Goal: Transaction & Acquisition: Purchase product/service

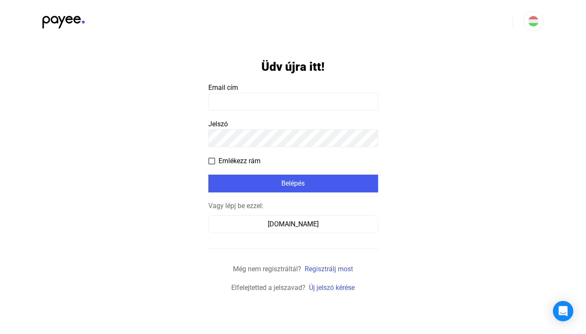
type input "**********"
click input "submit" at bounding box center [0, 0] width 0 height 0
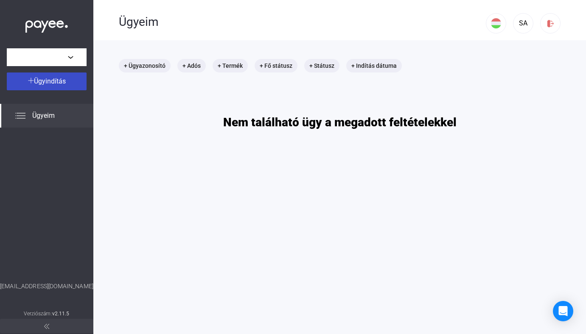
click at [54, 84] on span "Ügyindítás" at bounding box center [50, 81] width 32 height 8
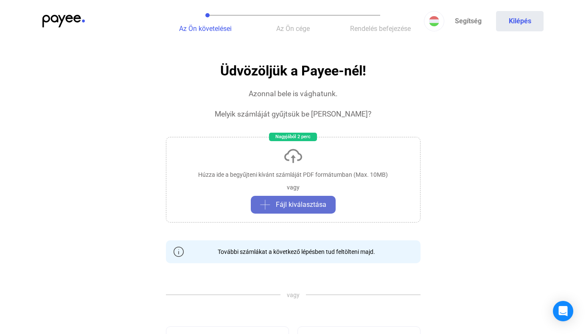
click at [293, 205] on span "Fájl kiválasztása" at bounding box center [301, 205] width 50 height 10
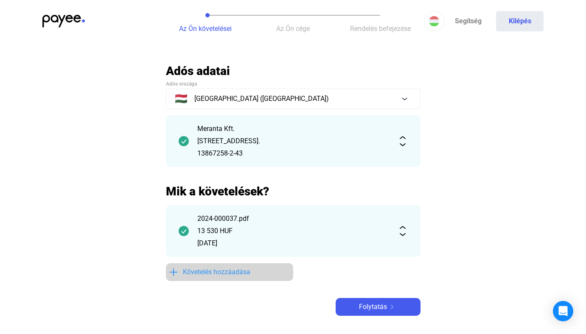
click at [229, 275] on span "Követelés hozzáadása" at bounding box center [216, 272] width 67 height 10
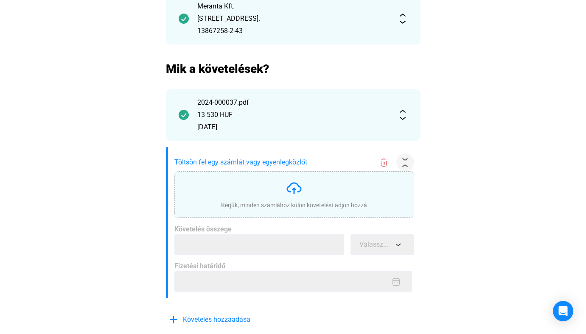
scroll to position [131, 0]
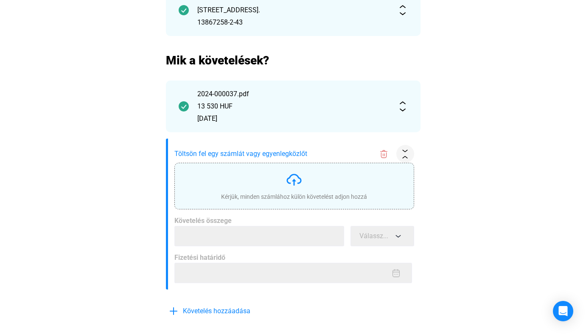
click at [294, 180] on img at bounding box center [293, 179] width 17 height 17
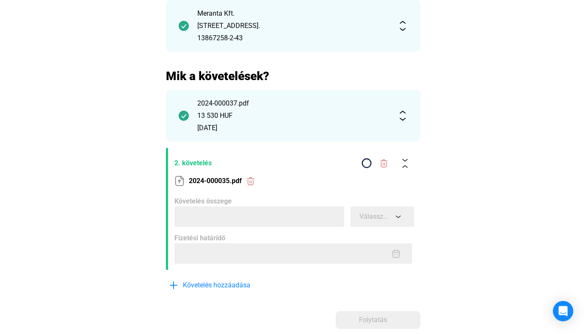
scroll to position [115, 0]
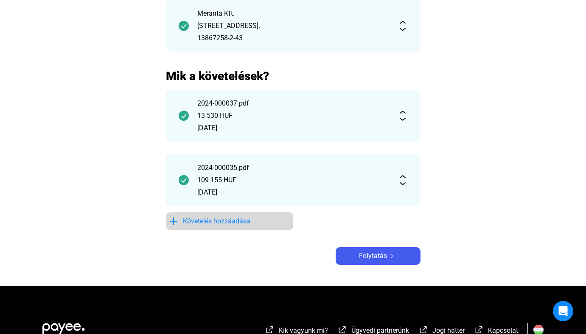
click at [225, 222] on span "Követelés hozzáadása" at bounding box center [216, 221] width 67 height 10
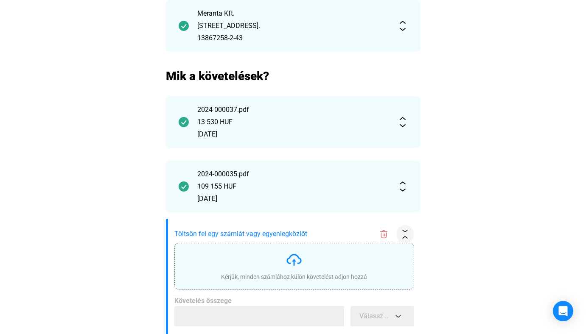
click at [222, 262] on div "Kérjük, minden számlához külön követelést adjon hozzá" at bounding box center [294, 267] width 146 height 30
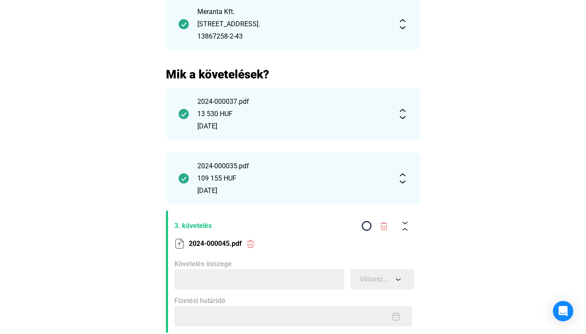
scroll to position [120, 0]
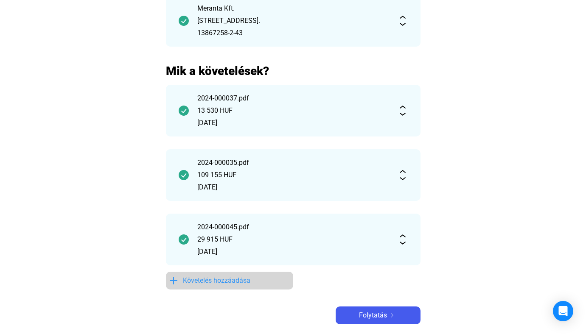
click at [220, 277] on span "Követelés hozzáadása" at bounding box center [216, 281] width 67 height 10
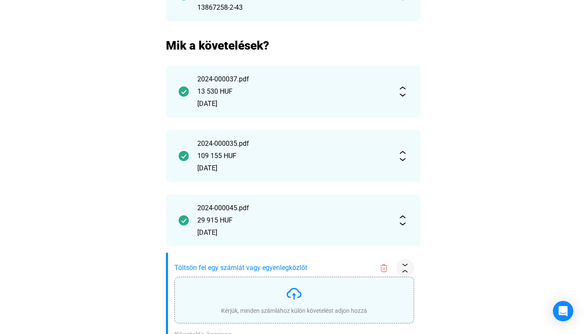
scroll to position [161, 0]
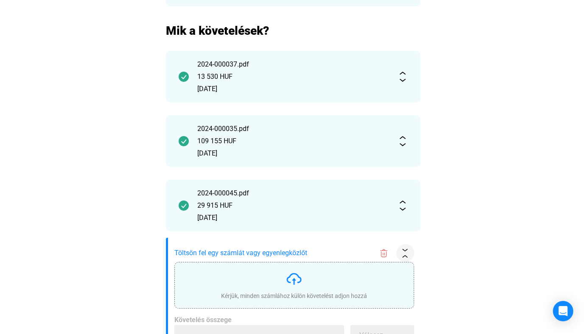
click at [294, 280] on img at bounding box center [293, 279] width 17 height 17
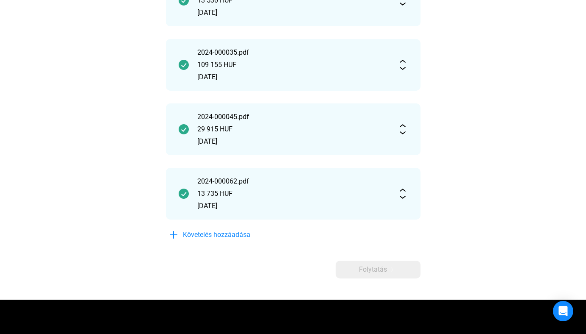
scroll to position [246, 0]
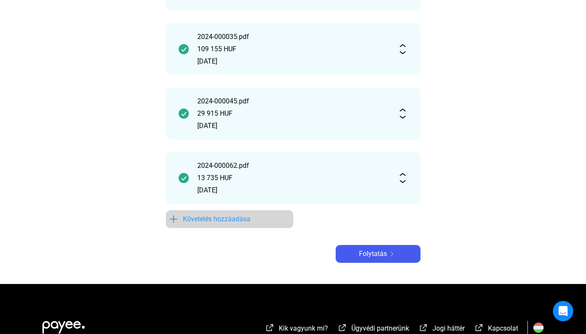
click at [231, 219] on span "Követelés hozzáadása" at bounding box center [216, 219] width 67 height 10
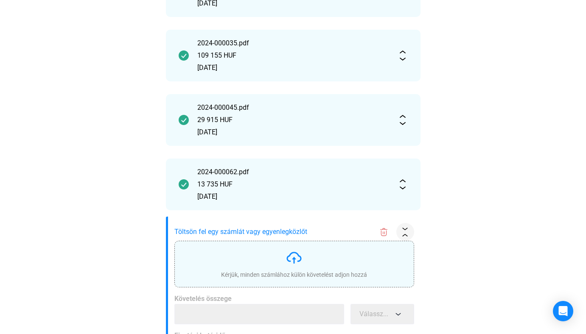
click at [254, 263] on div "Kérjük, minden számlához külön követelést adjon hozzá" at bounding box center [294, 264] width 146 height 30
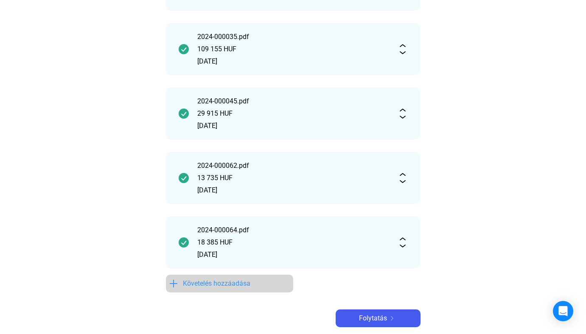
click at [213, 279] on span "Követelés hozzáadása" at bounding box center [216, 284] width 67 height 10
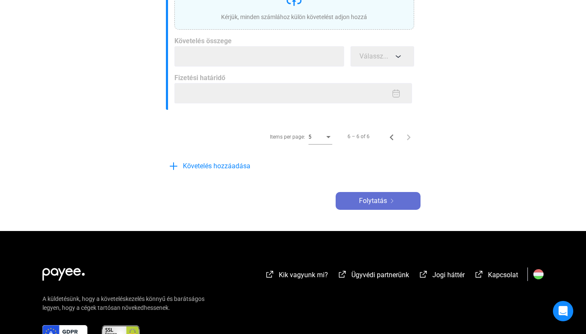
click at [366, 200] on span "Folytatás" at bounding box center [373, 201] width 28 height 10
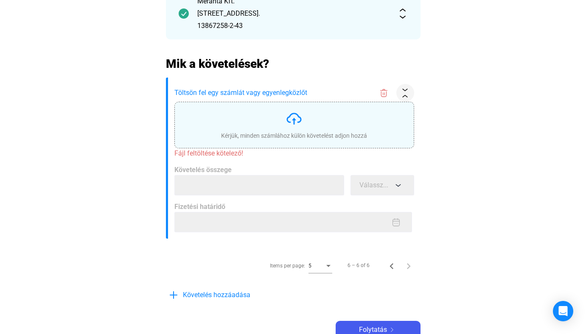
scroll to position [127, 0]
click at [293, 123] on img at bounding box center [293, 119] width 17 height 17
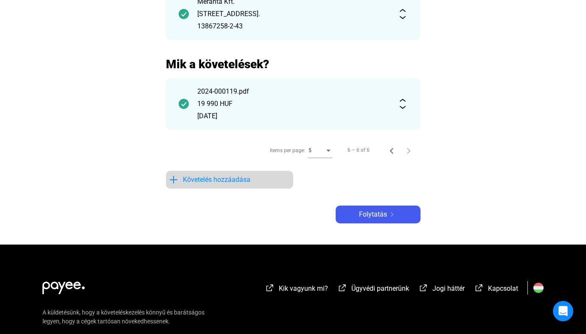
click at [220, 180] on span "Követelés hozzáadása" at bounding box center [216, 180] width 67 height 10
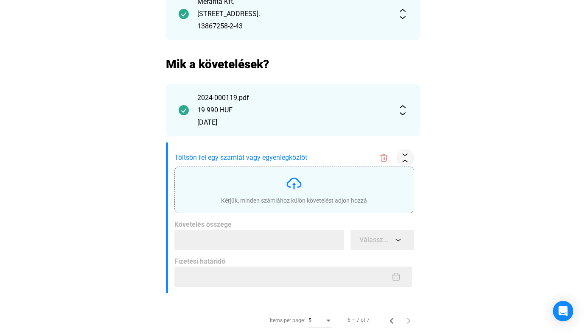
click at [256, 198] on div "Kérjük, minden számlához külön követelést adjon hozzá" at bounding box center [294, 200] width 146 height 8
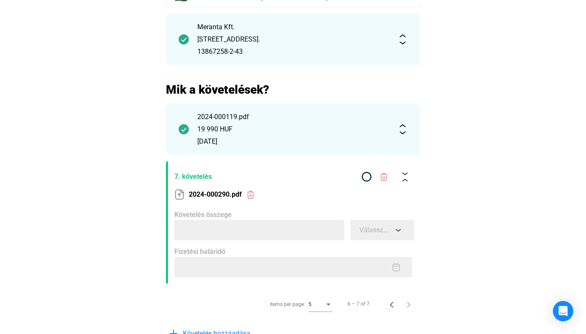
scroll to position [102, 0]
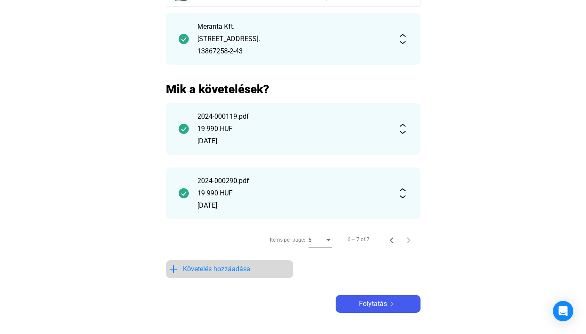
click at [240, 268] on span "Követelés hozzáadása" at bounding box center [216, 269] width 67 height 10
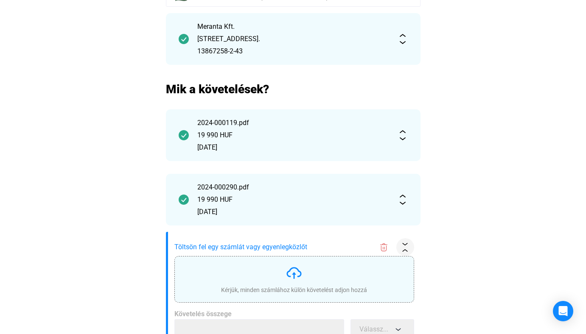
click at [294, 275] on img at bounding box center [293, 273] width 17 height 17
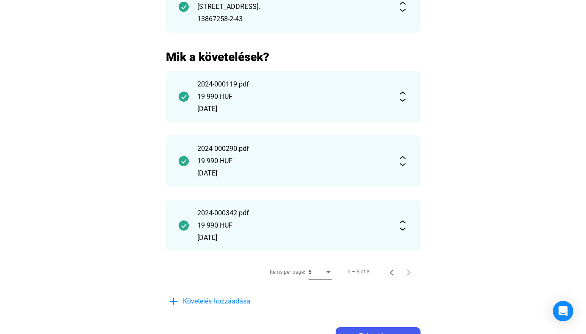
scroll to position [155, 0]
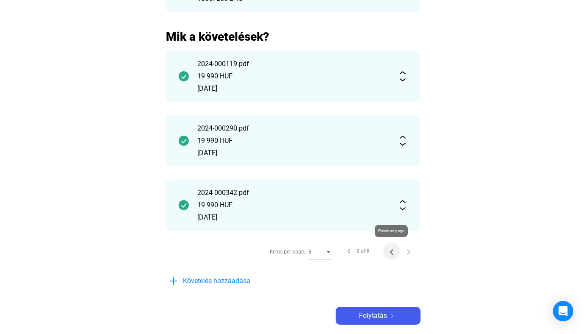
click at [391, 251] on icon "Previous page" at bounding box center [391, 252] width 4 height 6
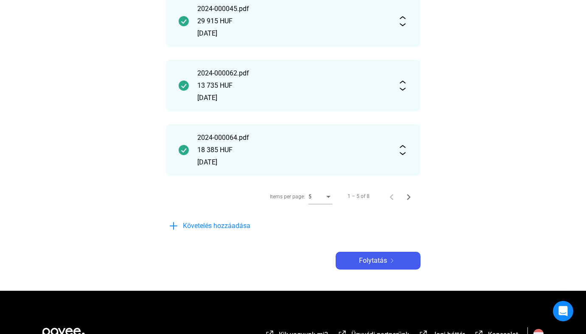
scroll to position [340, 0]
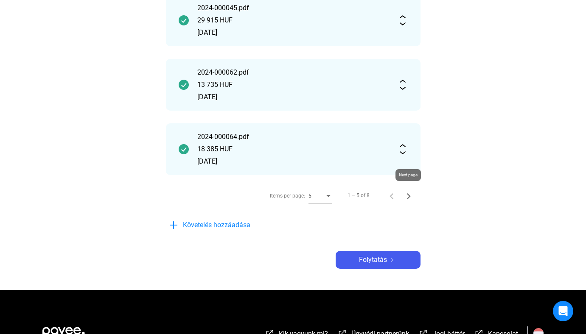
click at [409, 198] on icon "Next page" at bounding box center [409, 196] width 12 height 12
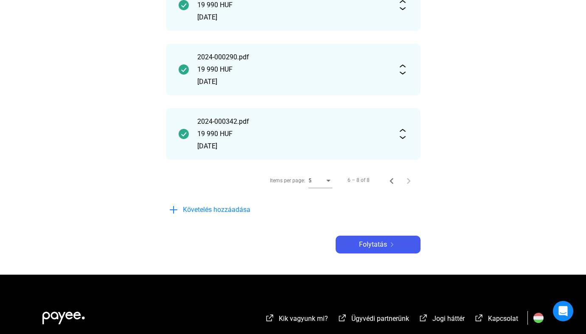
scroll to position [227, 0]
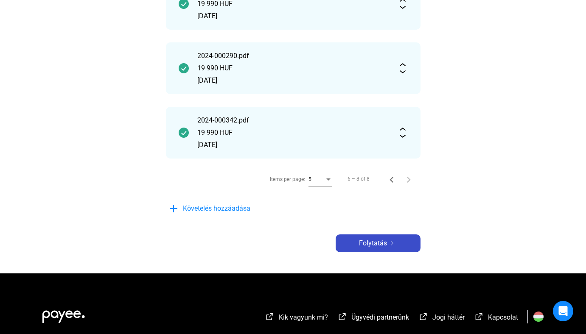
click at [379, 244] on span "Folytatás" at bounding box center [373, 243] width 28 height 10
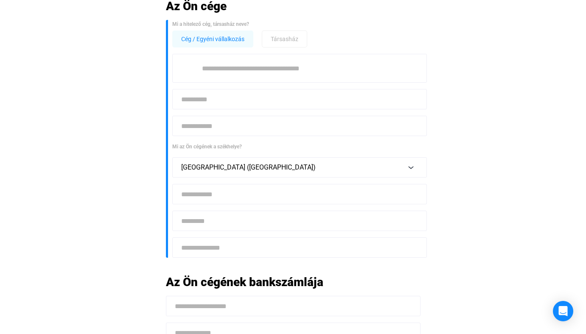
scroll to position [65, 0]
click at [260, 66] on input at bounding box center [299, 68] width 254 height 29
click at [237, 41] on span "Cég / Egyéni vállalkozás" at bounding box center [212, 39] width 63 height 10
click at [223, 39] on span "Cég / Egyéni vállalkozás" at bounding box center [212, 39] width 63 height 10
click at [228, 72] on input at bounding box center [299, 68] width 254 height 29
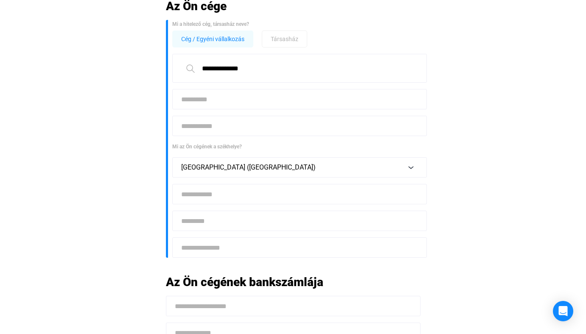
type input "**********"
click at [194, 103] on input at bounding box center [299, 99] width 254 height 20
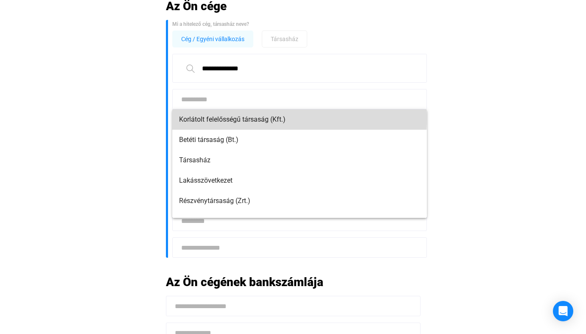
click at [229, 118] on span "Korlátolt felelősségű társaság (Kft.)" at bounding box center [299, 120] width 241 height 10
type input "**********"
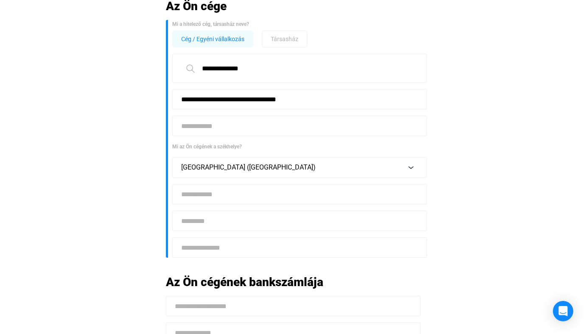
click at [219, 126] on input at bounding box center [299, 126] width 254 height 20
type input "**********"
click at [199, 190] on input at bounding box center [299, 194] width 254 height 20
type input "*"
type input "****"
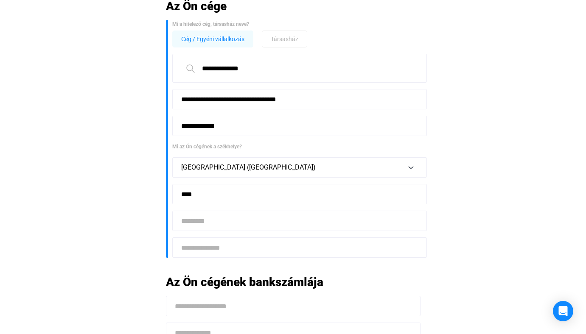
click at [201, 221] on input at bounding box center [299, 221] width 254 height 20
type input "******"
click at [211, 252] on input at bounding box center [299, 248] width 254 height 20
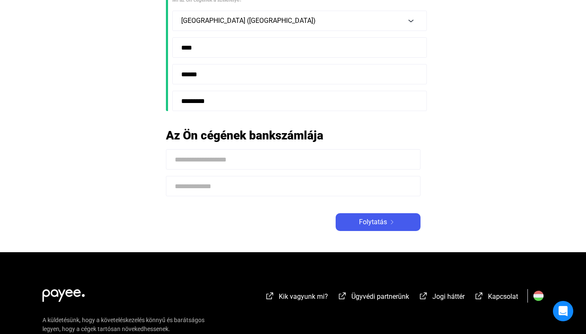
scroll to position [222, 0]
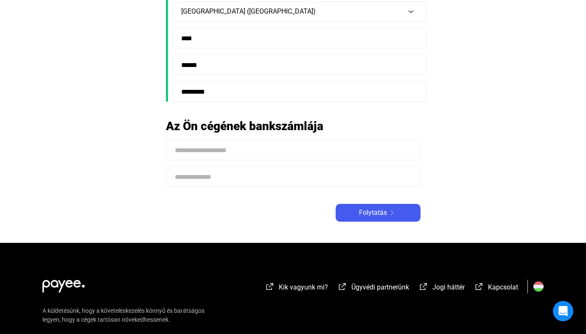
type input "*********"
click at [226, 151] on input at bounding box center [293, 150] width 254 height 20
type input "**********"
drag, startPoint x: 282, startPoint y: 171, endPoint x: 263, endPoint y: 170, distance: 19.5
click at [263, 170] on input at bounding box center [293, 177] width 254 height 20
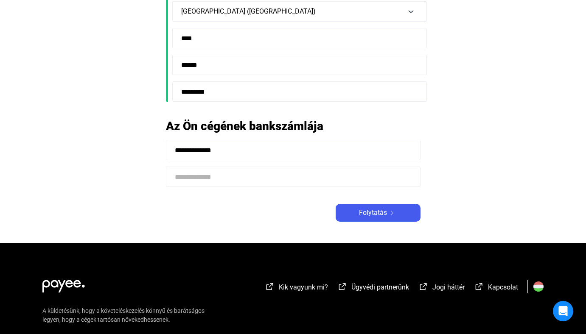
click at [263, 170] on input at bounding box center [293, 177] width 254 height 20
click at [294, 176] on input "**********" at bounding box center [293, 177] width 254 height 20
type input "**********"
click at [369, 214] on span "Folytatás" at bounding box center [373, 213] width 28 height 10
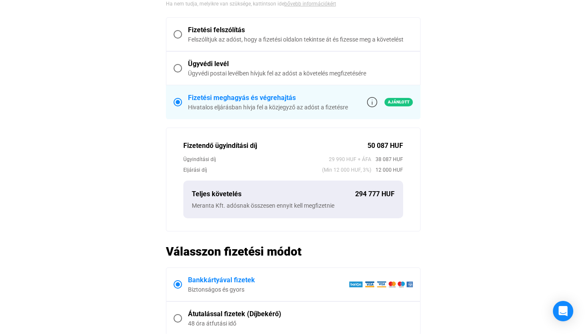
scroll to position [316, 0]
click at [479, 151] on main "Automatikusan mentve Összegzés Hitelező Integrabus Kft Adós Meranta Kft. Követe…" at bounding box center [293, 85] width 586 height 674
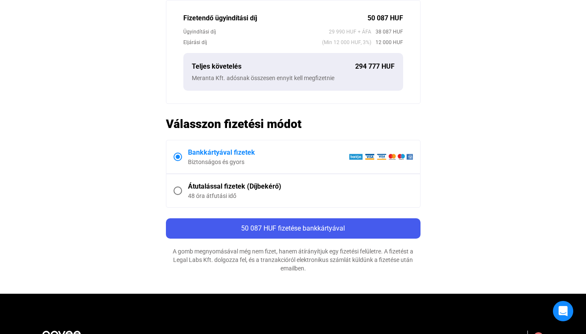
scroll to position [456, 0]
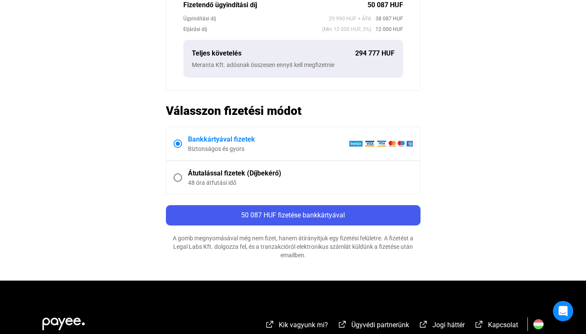
click at [178, 176] on span at bounding box center [177, 177] width 8 height 8
click at [178, 144] on span at bounding box center [177, 144] width 8 height 8
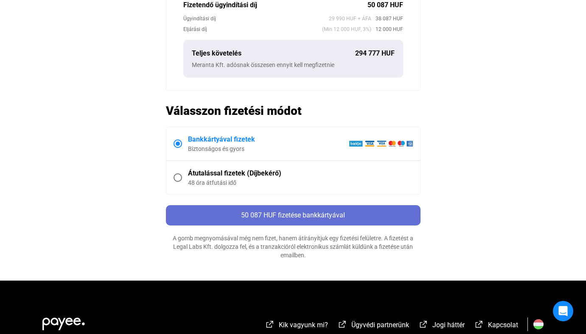
click at [291, 215] on span "50 087 HUF fizetése bankkártyával" at bounding box center [293, 215] width 104 height 8
